Goal: Information Seeking & Learning: Learn about a topic

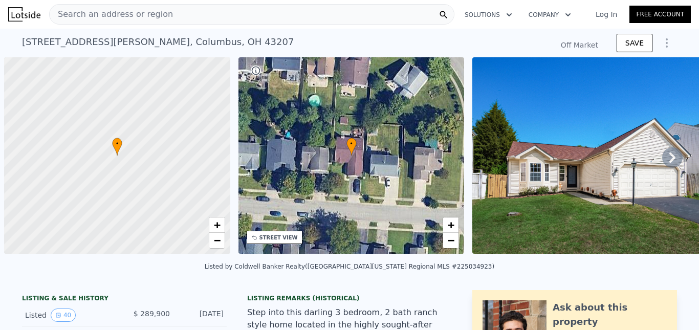
scroll to position [0, 4]
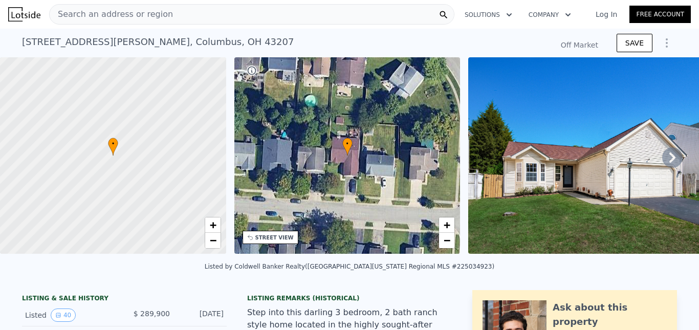
type input "-$ 306,773"
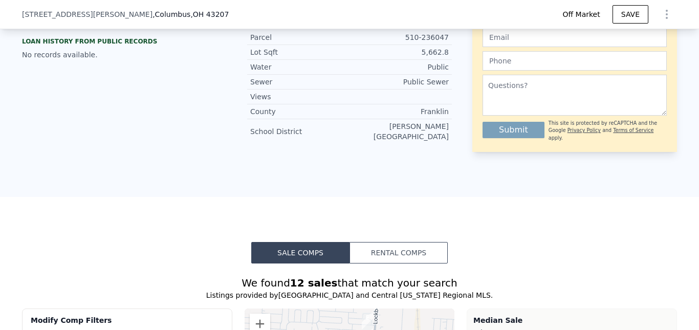
scroll to position [666, 0]
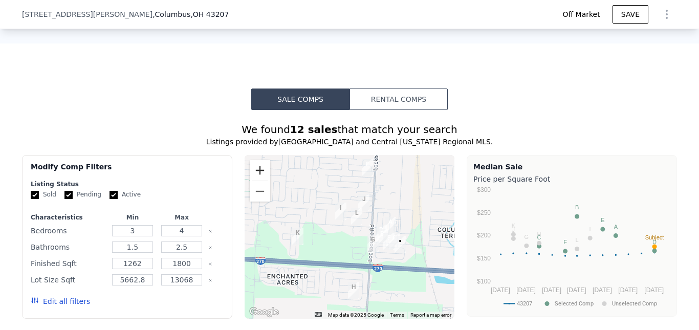
click at [257, 168] on button "Zoom in" at bounding box center [260, 170] width 20 height 20
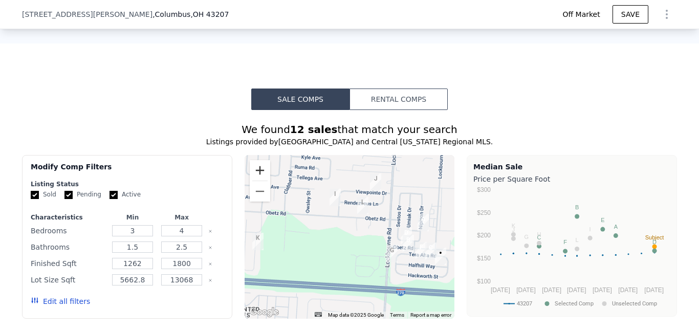
click at [257, 168] on button "Zoom in" at bounding box center [260, 170] width 20 height 20
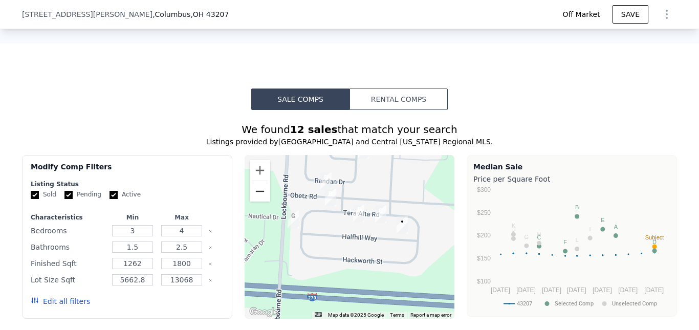
drag, startPoint x: 403, startPoint y: 251, endPoint x: 250, endPoint y: 187, distance: 166.0
click at [250, 187] on div "A B C D E F G H I J K L • Map Data Map data ©2025 Google Map data ©2025 Google …" at bounding box center [350, 237] width 210 height 164
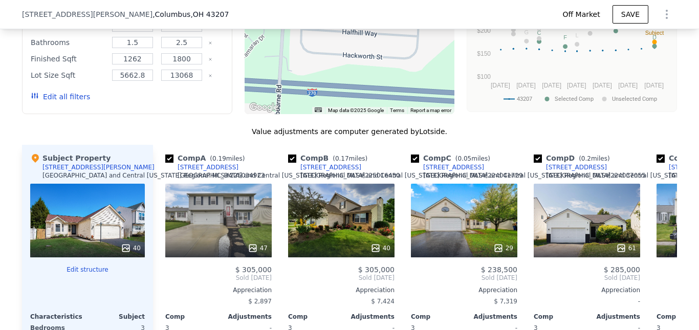
scroll to position [972, 0]
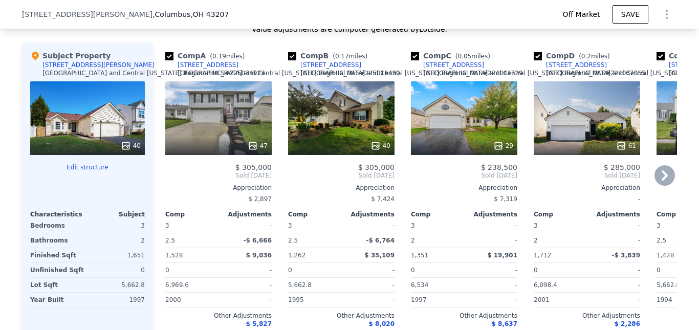
click at [662, 172] on icon at bounding box center [664, 175] width 6 height 10
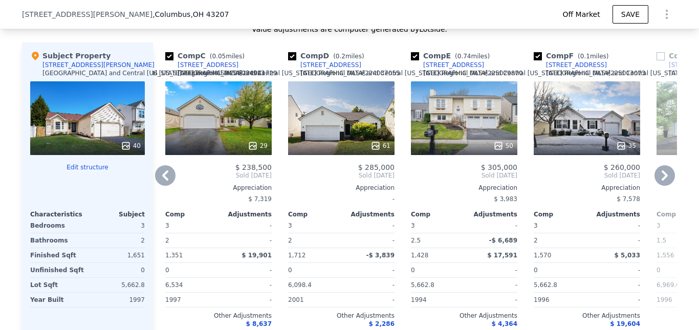
click at [162, 170] on icon at bounding box center [165, 175] width 6 height 10
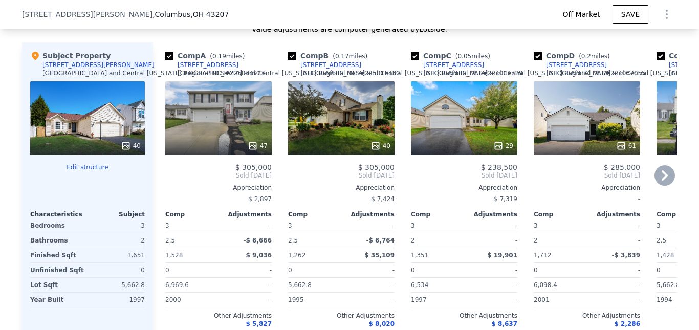
click at [161, 170] on div "Comp A ( 0.19 miles) [STREET_ADDRESS][GEOGRAPHIC_DATA][US_STATE] # 225016430 47…" at bounding box center [218, 199] width 115 height 314
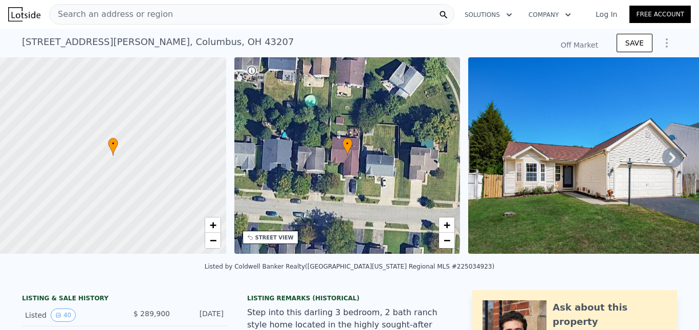
click at [189, 10] on div "Search an address or region" at bounding box center [251, 14] width 405 height 20
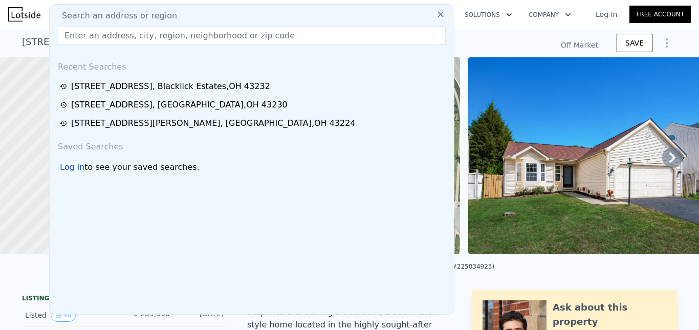
type input "$ 303,000"
type input "-$ 20,639"
click at [106, 36] on input "text" at bounding box center [252, 35] width 388 height 18
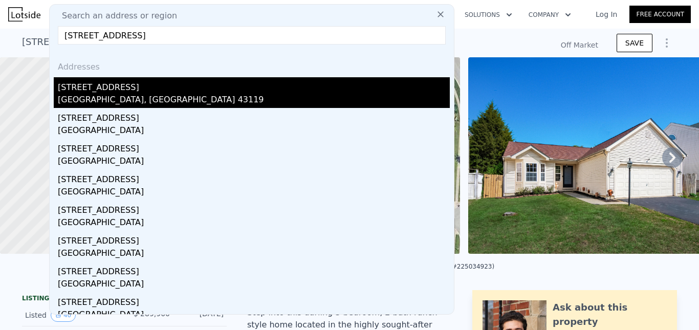
type input "[STREET_ADDRESS]"
click at [107, 92] on div "[STREET_ADDRESS]" at bounding box center [254, 85] width 392 height 16
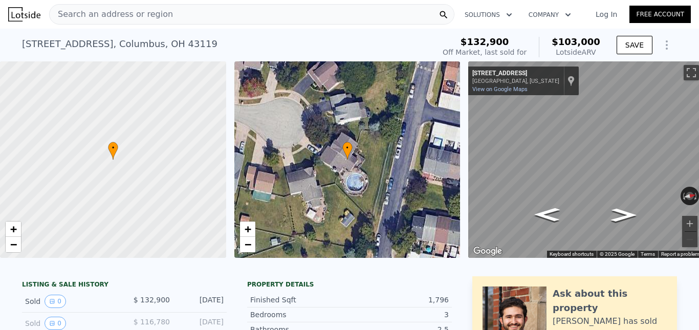
click at [129, 14] on span "Search an address or region" at bounding box center [111, 14] width 123 height 12
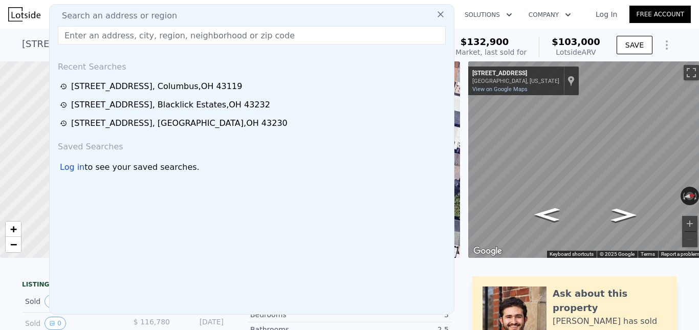
click at [118, 37] on input "text" at bounding box center [252, 35] width 388 height 18
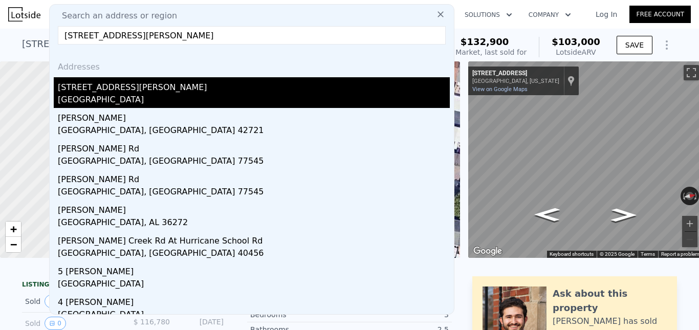
type input "[STREET_ADDRESS][PERSON_NAME]"
click at [103, 91] on div "[STREET_ADDRESS][PERSON_NAME]" at bounding box center [254, 85] width 392 height 16
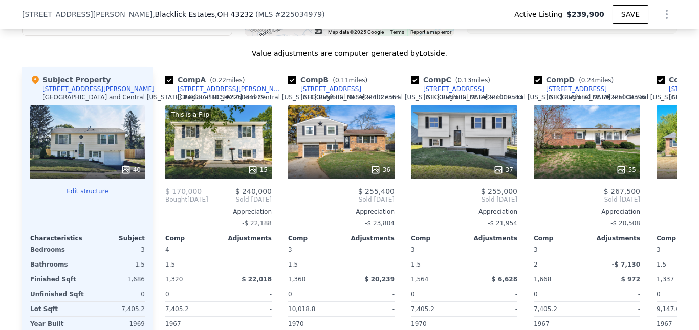
scroll to position [658, 0]
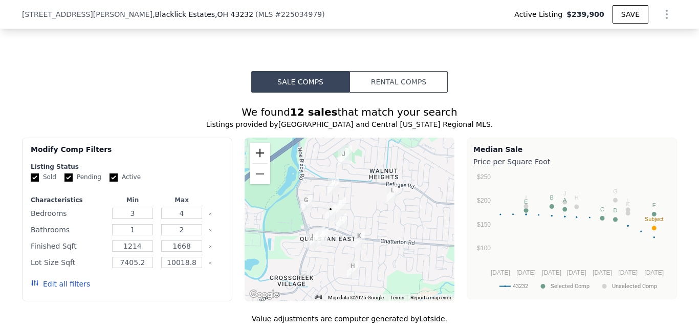
click at [254, 163] on button "Zoom in" at bounding box center [260, 153] width 20 height 20
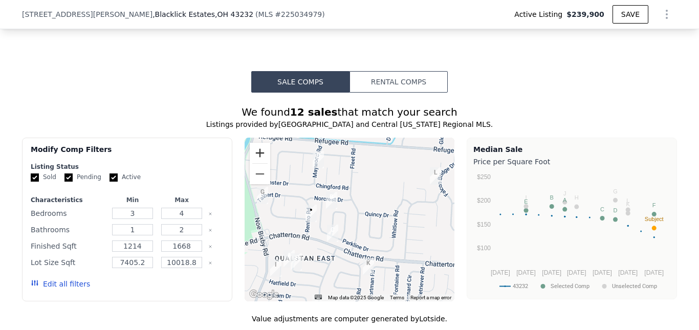
click at [254, 163] on button "Zoom in" at bounding box center [260, 153] width 20 height 20
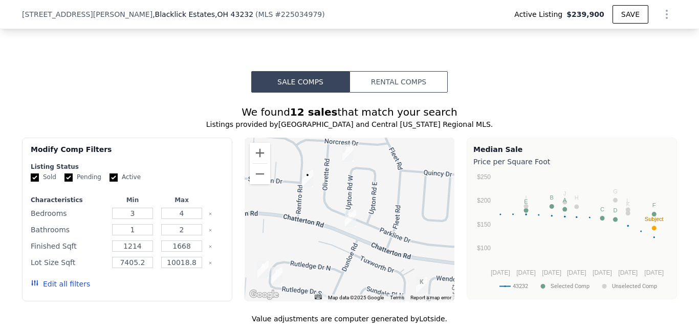
drag, startPoint x: 349, startPoint y: 224, endPoint x: 389, endPoint y: 179, distance: 60.2
click at [389, 179] on div at bounding box center [350, 220] width 210 height 164
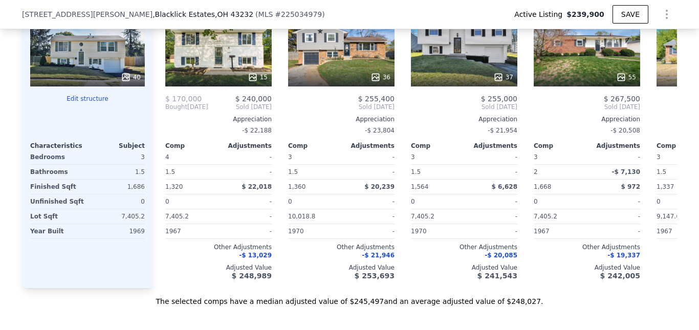
scroll to position [863, 0]
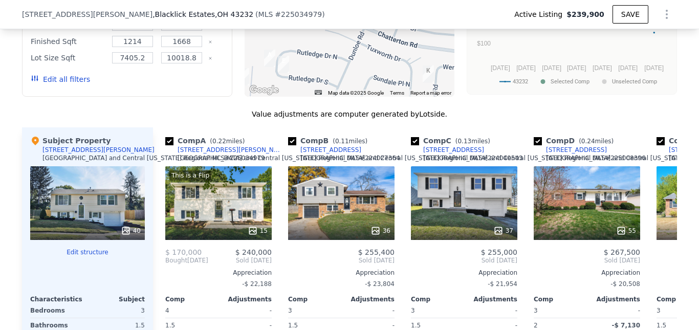
type input "$ 248,000"
type input "-$ 20,026"
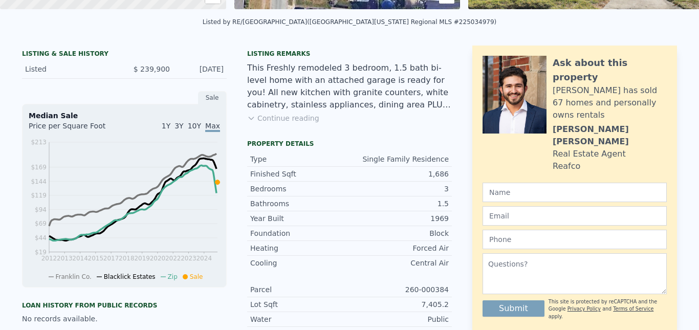
scroll to position [0, 0]
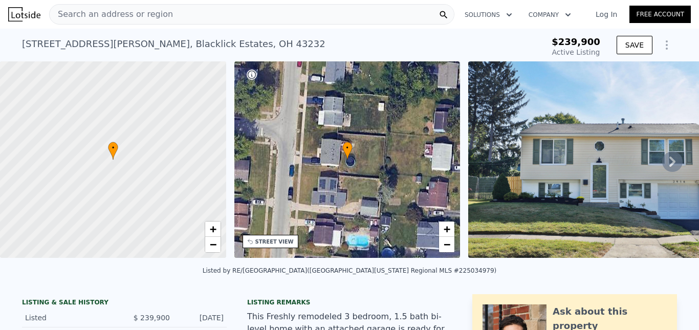
click at [130, 15] on span "Search an address or region" at bounding box center [111, 14] width 123 height 12
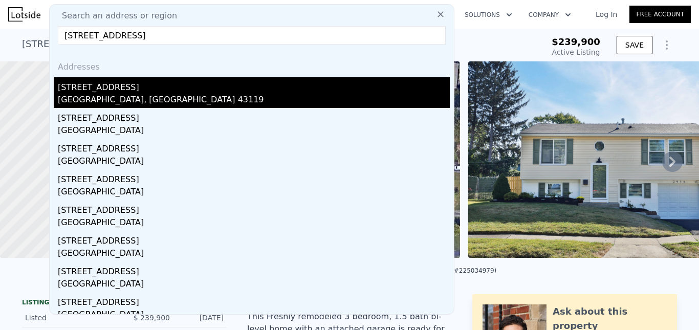
type input "[STREET_ADDRESS]"
click at [109, 91] on div "[STREET_ADDRESS]" at bounding box center [254, 85] width 392 height 16
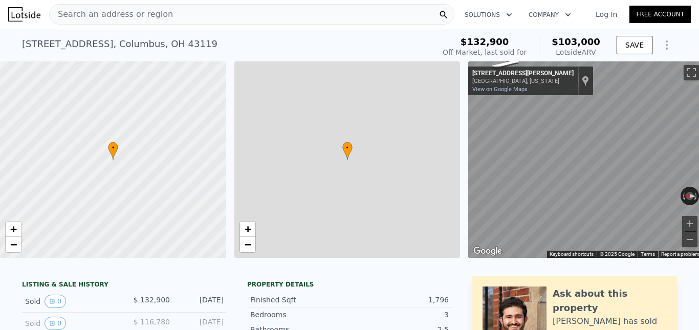
type input "4"
type input "2"
type input "1508"
type input "10454.4"
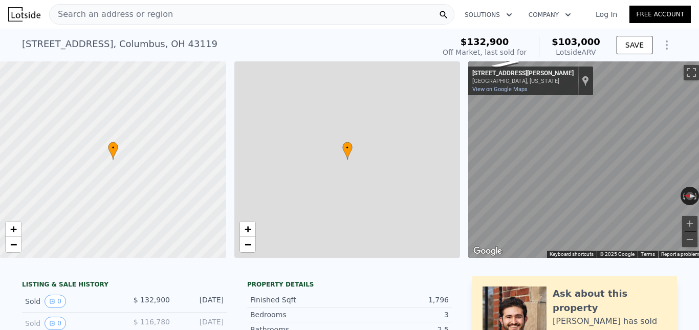
type input "10454.4"
type input "$ 103,000"
type input "-$ 44,930"
click at [608, 14] on link "Log In" at bounding box center [606, 14] width 46 height 10
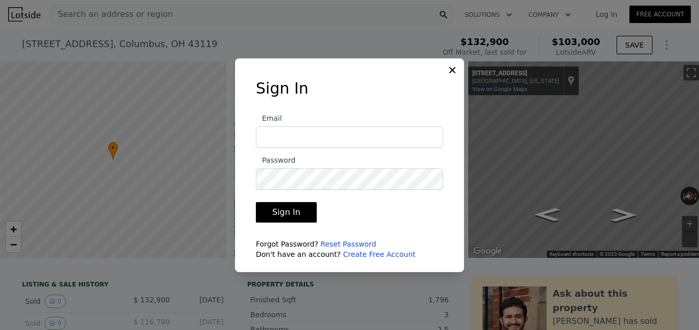
click at [452, 71] on icon at bounding box center [452, 70] width 10 height 10
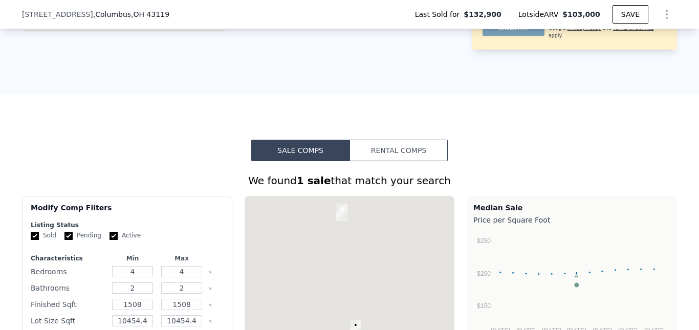
scroll to position [661, 0]
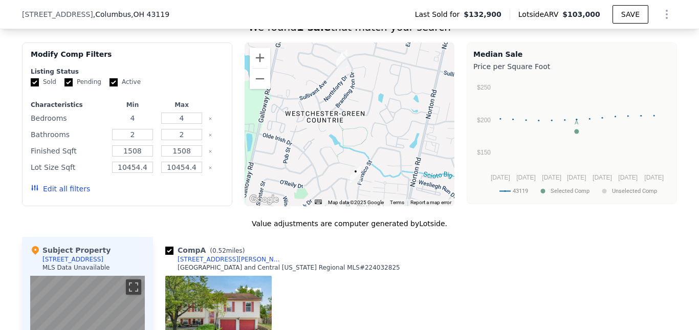
click at [137, 122] on input "4" at bounding box center [132, 118] width 40 height 11
type input "2"
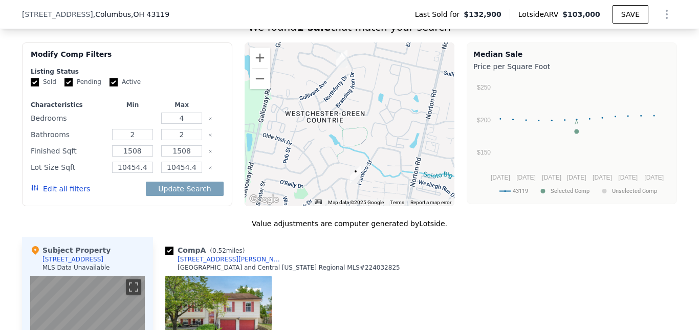
click at [137, 122] on input "number" at bounding box center [132, 118] width 40 height 11
type input "3"
click at [131, 140] on input "2" at bounding box center [132, 134] width 40 height 11
click at [139, 156] on input "1508" at bounding box center [132, 150] width 40 height 11
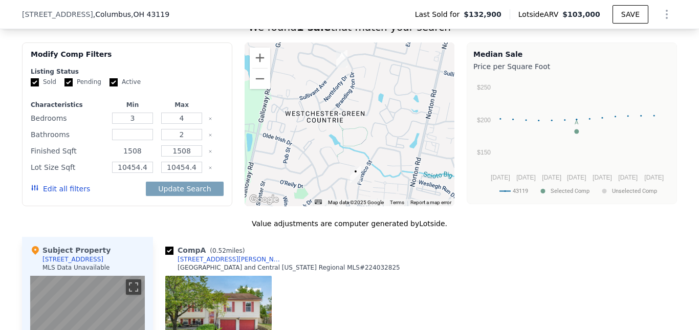
click at [139, 156] on input "1508" at bounding box center [132, 150] width 40 height 11
click at [139, 156] on input "10" at bounding box center [132, 150] width 40 height 11
type input "1200"
click at [142, 172] on input "10454.4" at bounding box center [132, 167] width 40 height 11
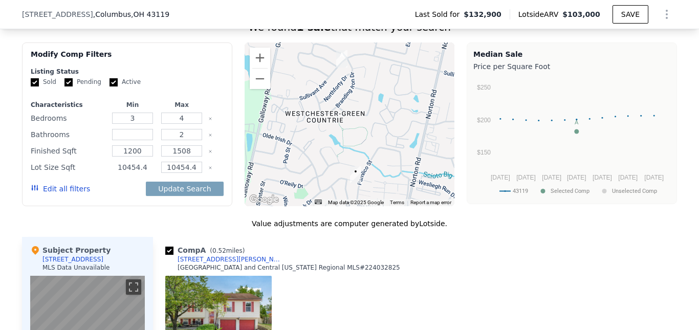
click at [142, 172] on input "10454.4" at bounding box center [132, 167] width 40 height 11
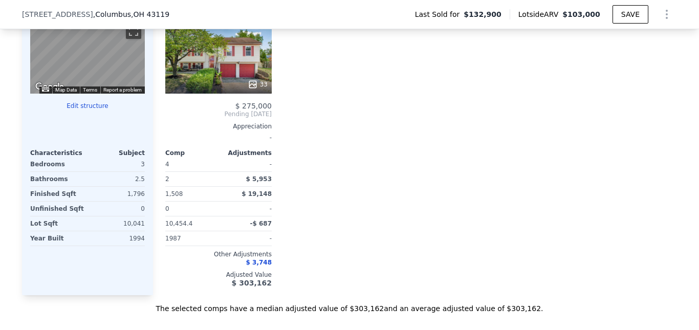
scroll to position [764, 0]
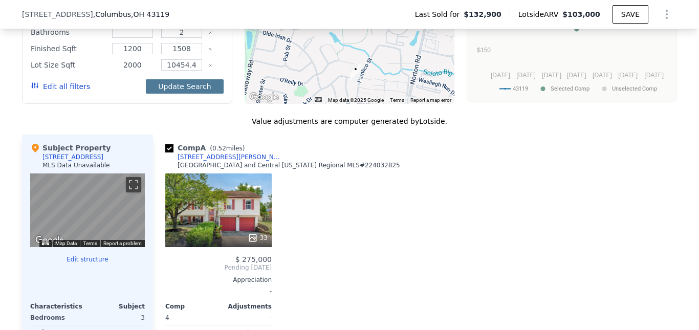
type input "2000"
click at [180, 91] on button "Update Search" at bounding box center [184, 86] width 77 height 14
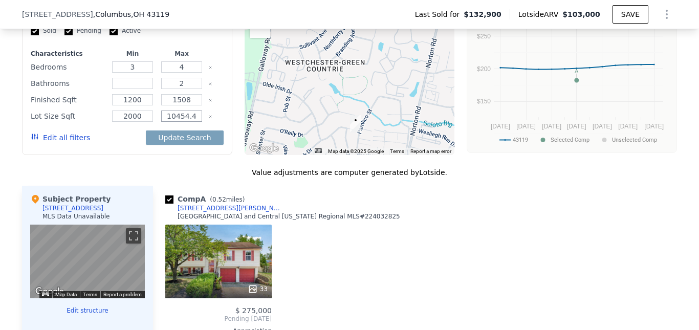
click at [191, 122] on input "10454.4" at bounding box center [181, 115] width 40 height 11
type input "10454"
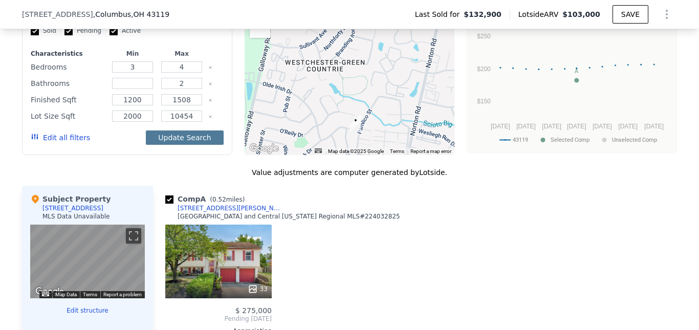
click at [201, 143] on button "Update Search" at bounding box center [184, 137] width 77 height 14
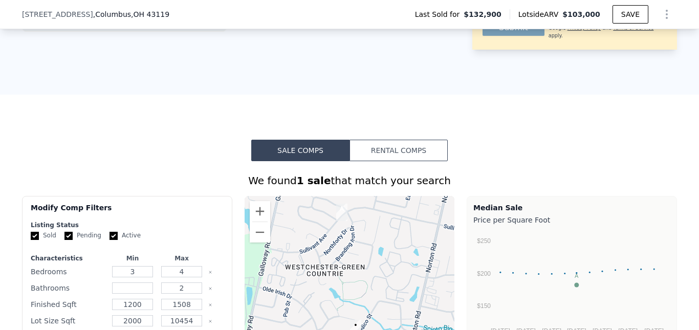
scroll to position [661, 0]
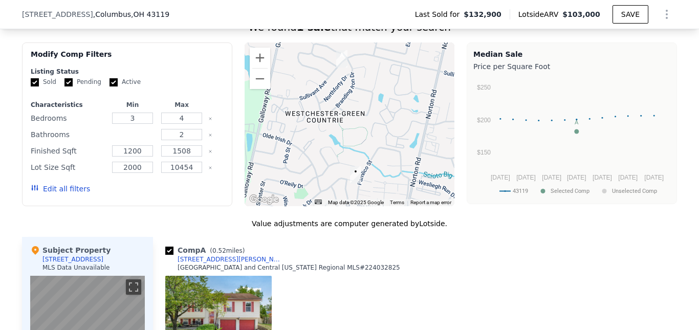
click at [142, 140] on input "number" at bounding box center [132, 134] width 40 height 11
type input "1"
click at [178, 193] on button "Update Search" at bounding box center [184, 189] width 77 height 14
click at [186, 121] on input "4" at bounding box center [181, 118] width 40 height 11
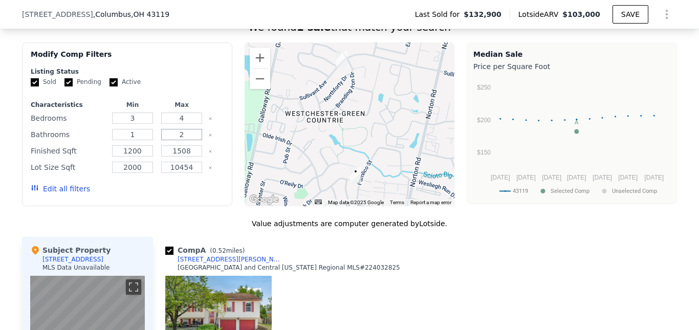
click at [185, 139] on input "2" at bounding box center [181, 134] width 40 height 11
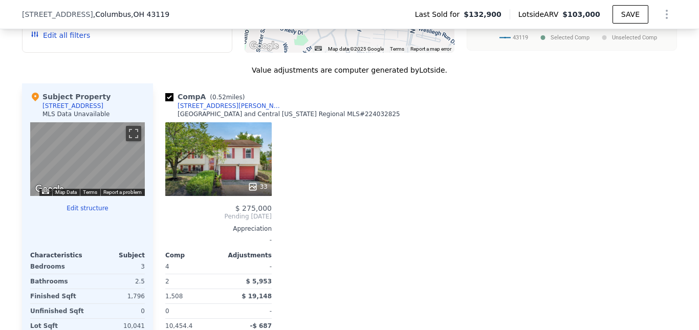
scroll to position [610, 0]
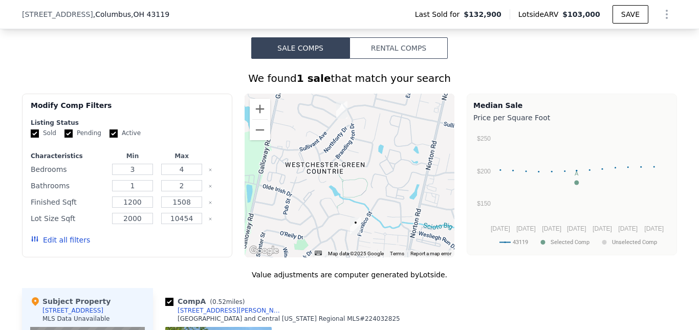
click at [64, 137] on input "Pending" at bounding box center [68, 133] width 8 height 8
checkbox input "false"
click at [109, 138] on input "Active" at bounding box center [113, 133] width 8 height 8
checkbox input "false"
click at [186, 247] on button "Update Search" at bounding box center [184, 240] width 77 height 14
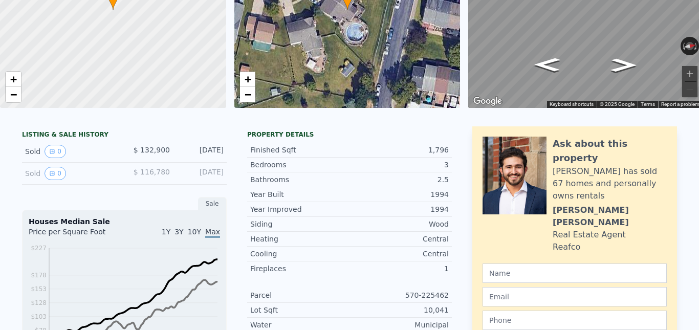
scroll to position [0, 0]
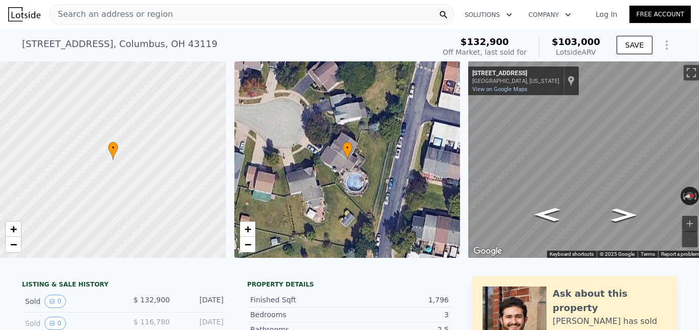
click at [664, 43] on icon "Show Options" at bounding box center [666, 45] width 12 height 12
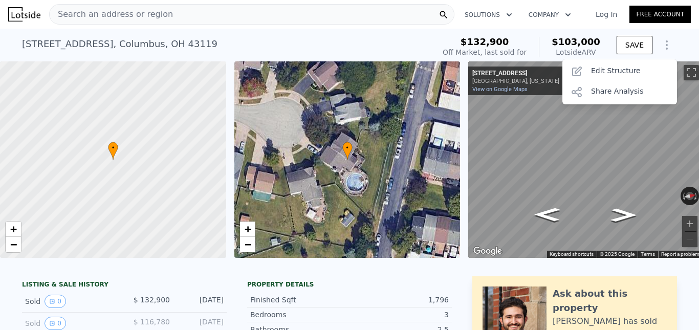
click at [296, 37] on div "[STREET_ADDRESS] Sold [DATE] for $132,900 (~ARV $103k )" at bounding box center [226, 47] width 408 height 29
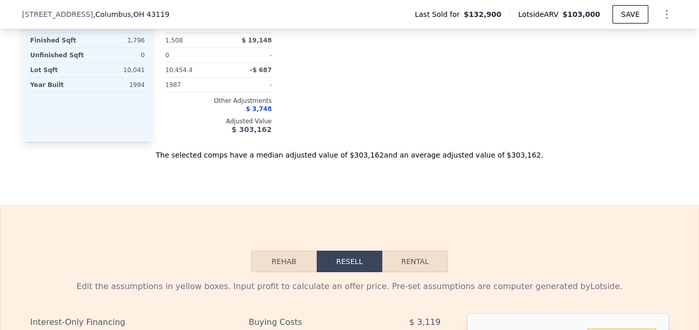
scroll to position [764, 0]
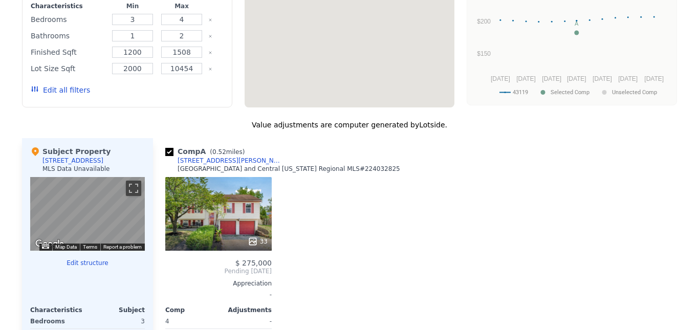
checkbox input "true"
type input "4"
type input "2"
type input "1508"
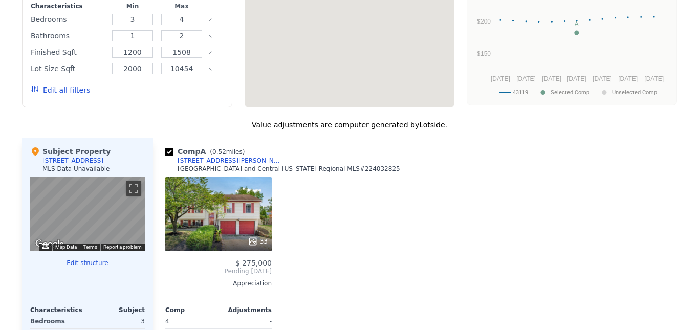
type input "10454.4"
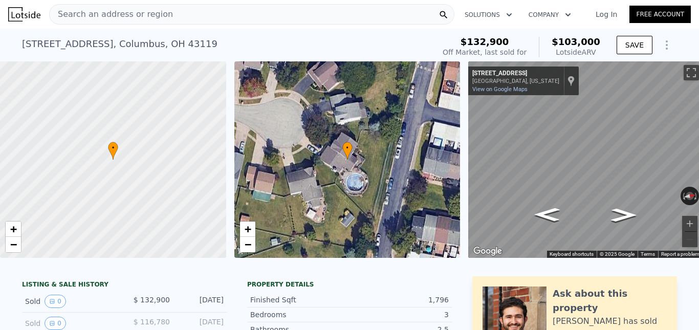
click at [163, 11] on div "Search an address or region" at bounding box center [251, 14] width 405 height 20
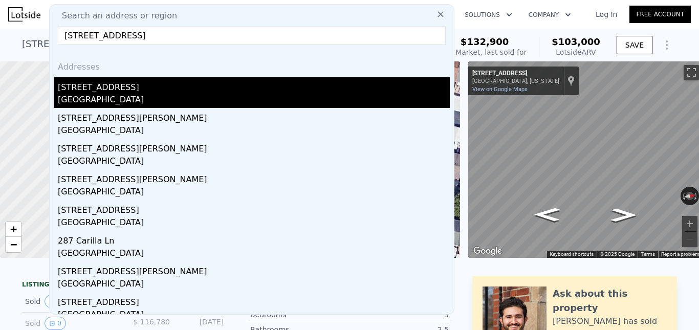
type input "[STREET_ADDRESS]"
click at [111, 94] on div "[GEOGRAPHIC_DATA]" at bounding box center [254, 101] width 392 height 14
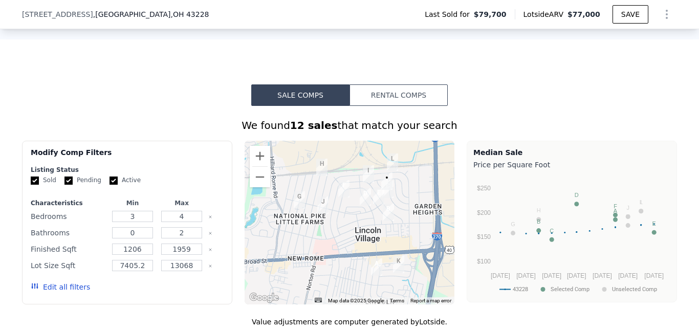
scroll to position [764, 0]
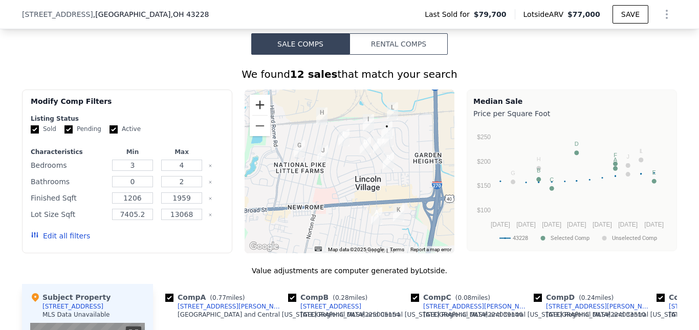
click at [254, 114] on button "Zoom in" at bounding box center [260, 105] width 20 height 20
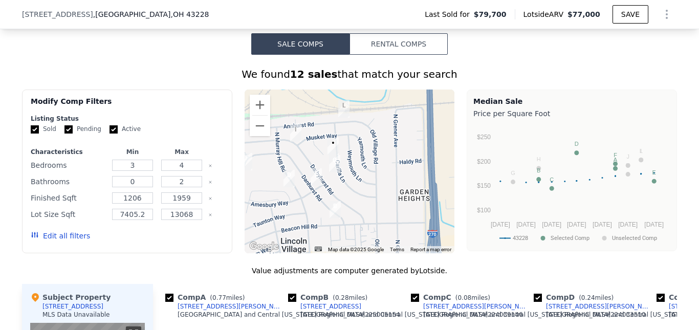
drag, startPoint x: 395, startPoint y: 130, endPoint x: 303, endPoint y: 180, distance: 104.4
click at [303, 180] on div at bounding box center [350, 172] width 210 height 164
click at [256, 113] on button "Zoom in" at bounding box center [260, 105] width 20 height 20
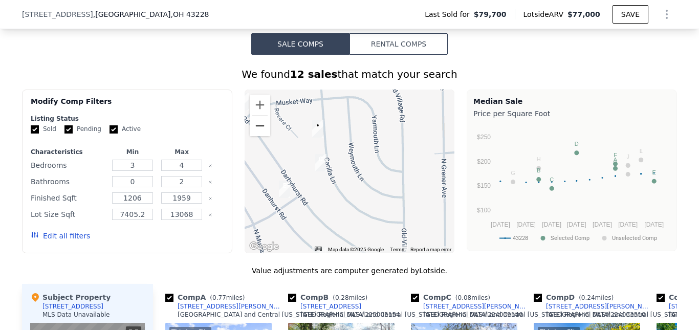
click at [259, 136] on button "Zoom out" at bounding box center [260, 126] width 20 height 20
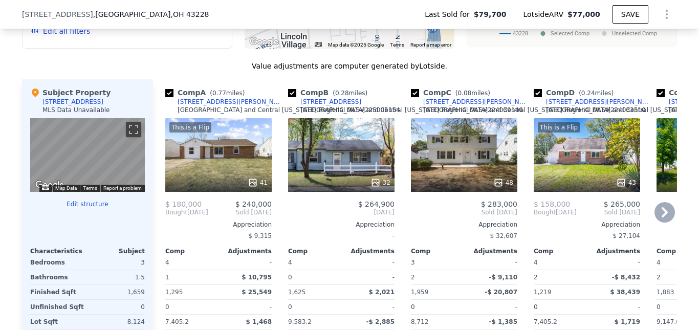
scroll to position [1071, 0]
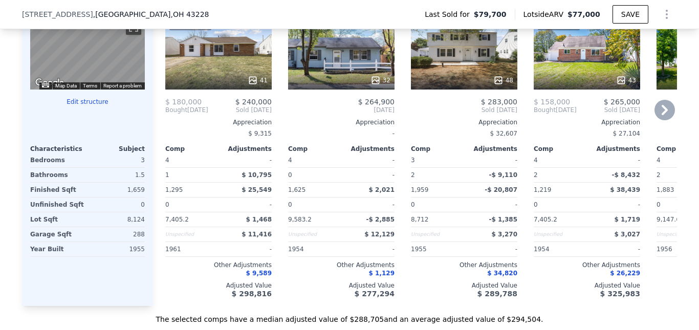
click at [662, 120] on icon at bounding box center [664, 110] width 20 height 20
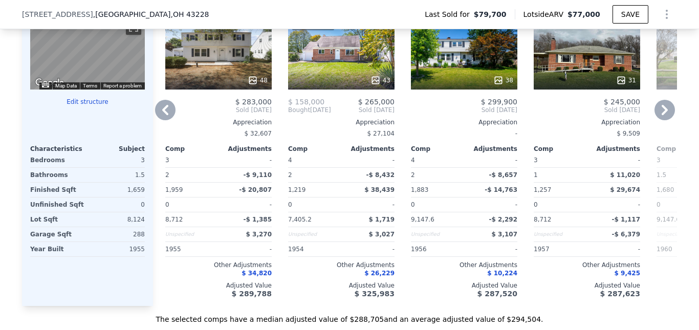
click at [165, 119] on icon at bounding box center [165, 110] width 20 height 20
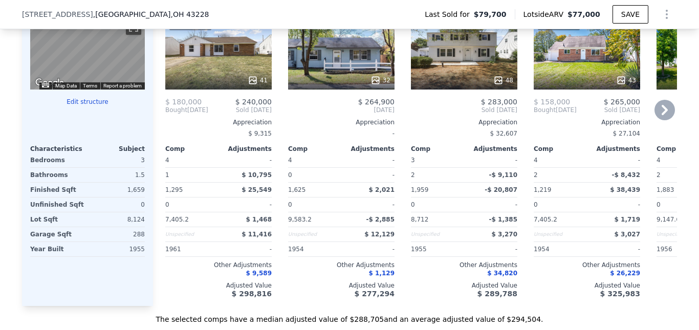
click at [165, 114] on span "Bought" at bounding box center [176, 110] width 22 height 8
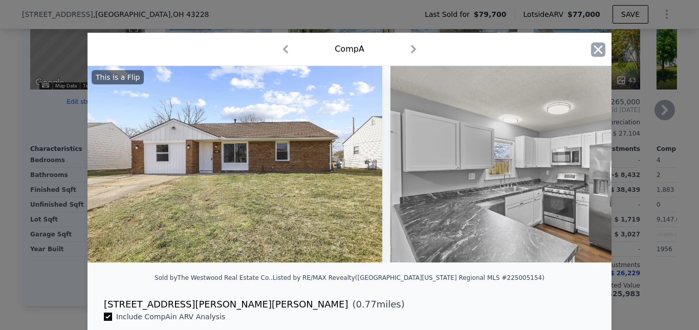
click at [593, 52] on icon "button" at bounding box center [598, 49] width 14 height 14
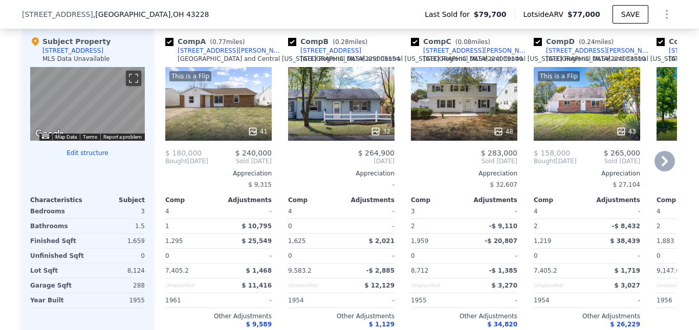
scroll to position [1071, 0]
